Goal: Task Accomplishment & Management: Use online tool/utility

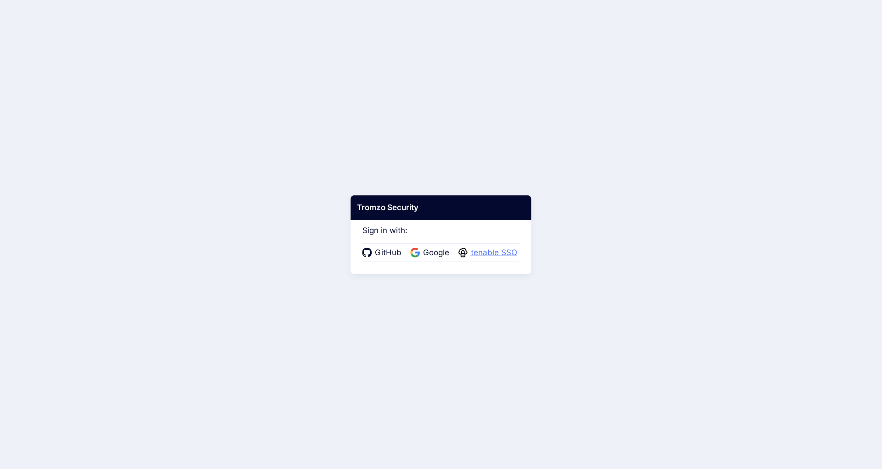
click at [485, 256] on span "tenable SSO" at bounding box center [494, 253] width 52 height 12
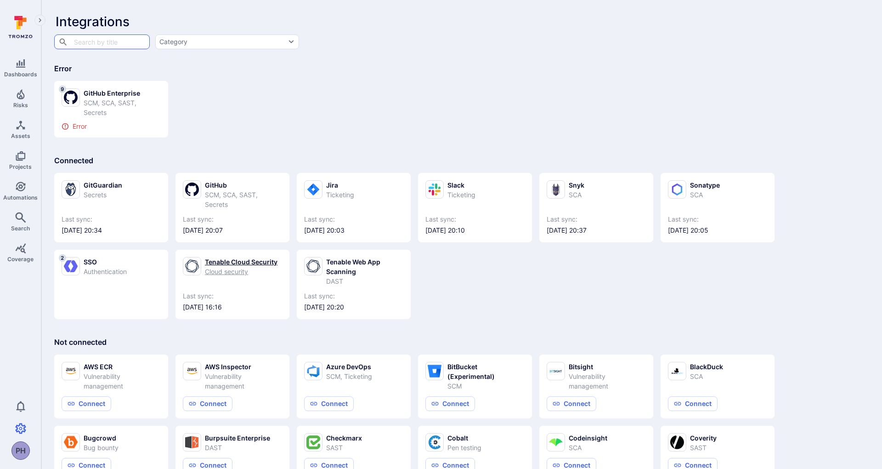
click at [232, 272] on div "Cloud security" at bounding box center [241, 271] width 73 height 10
